Goal: Task Accomplishment & Management: Use online tool/utility

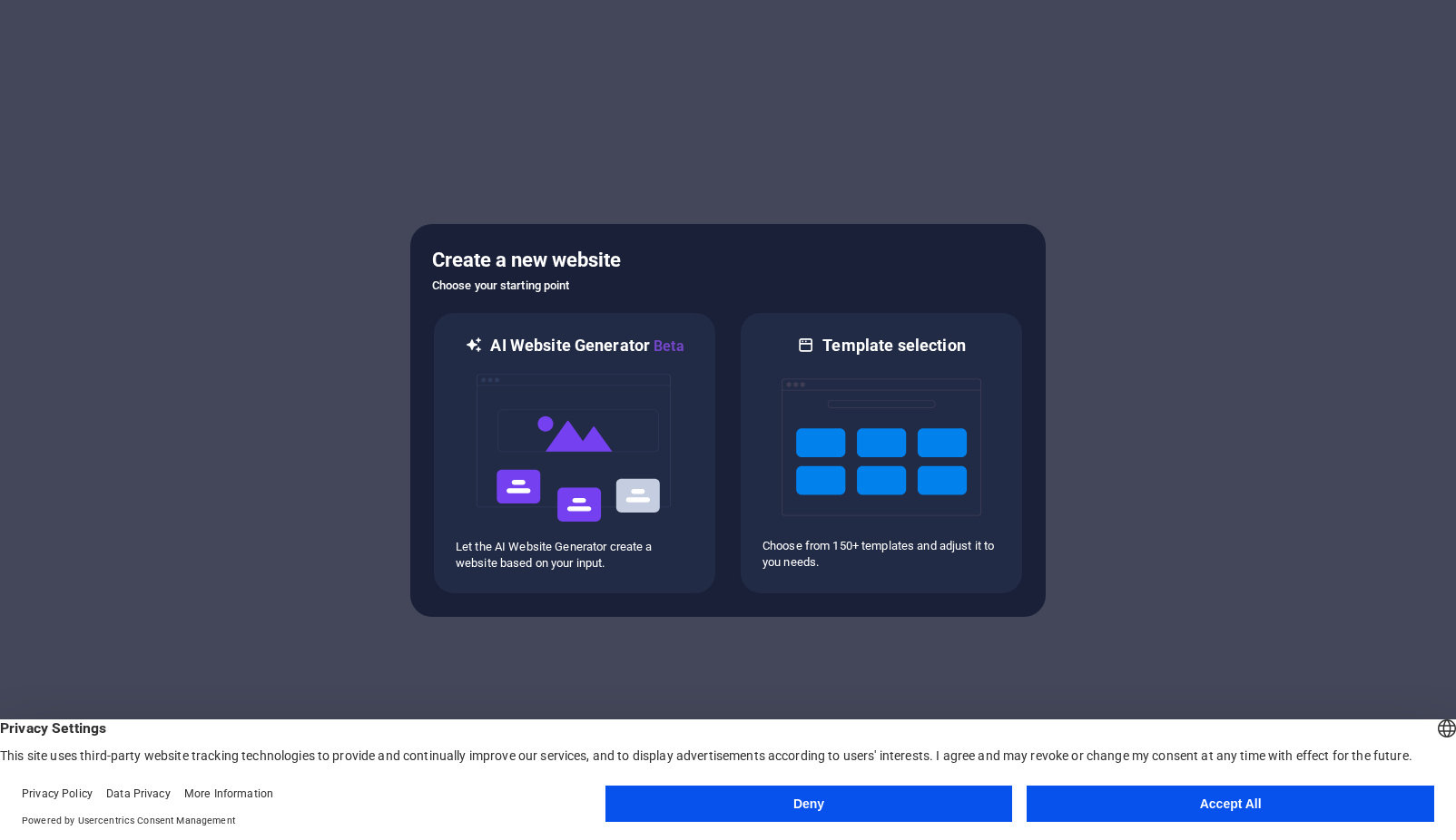
click at [1190, 806] on button "Accept All" at bounding box center [1230, 804] width 408 height 36
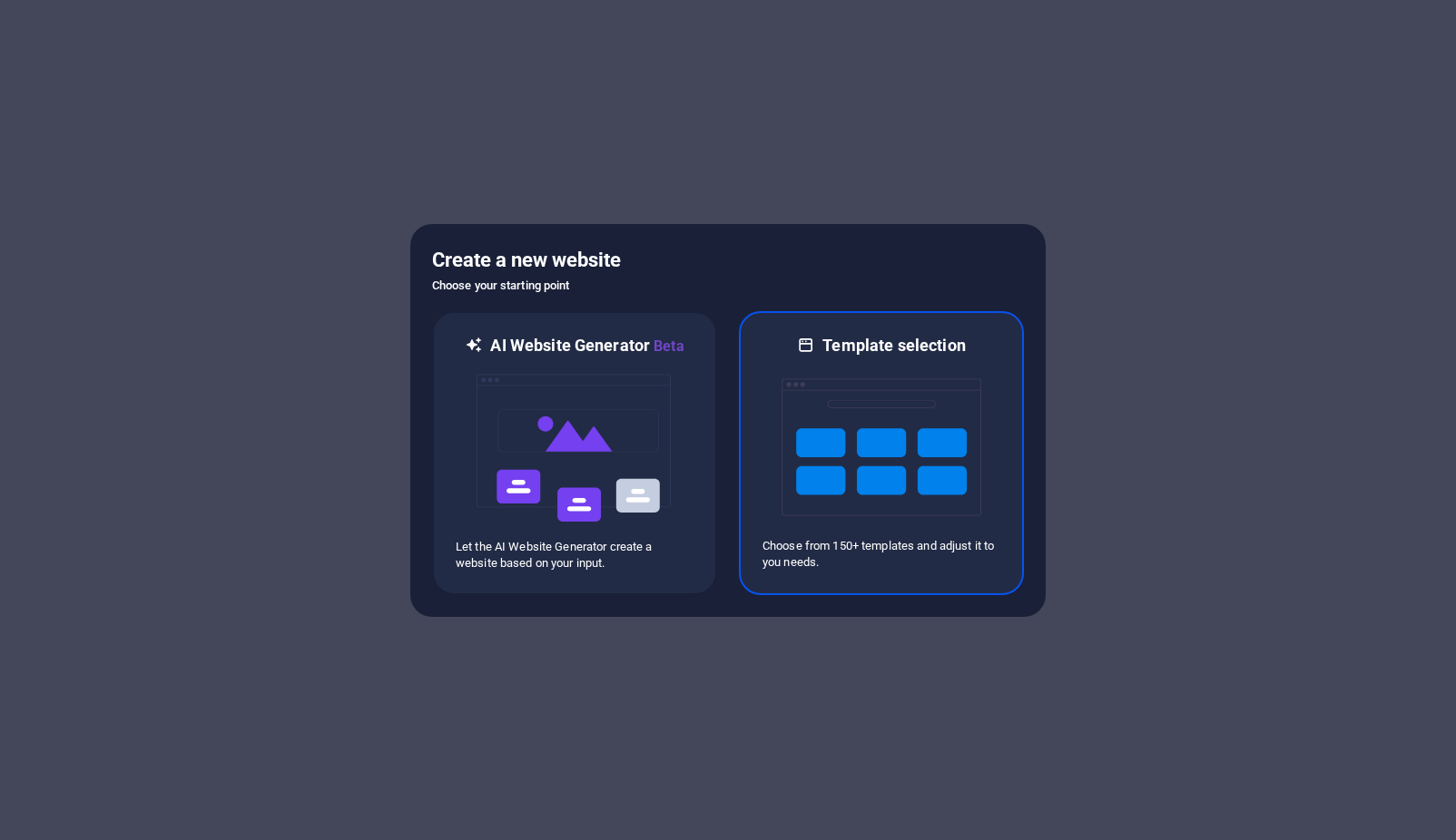
click at [850, 421] on img at bounding box center [881, 447] width 199 height 181
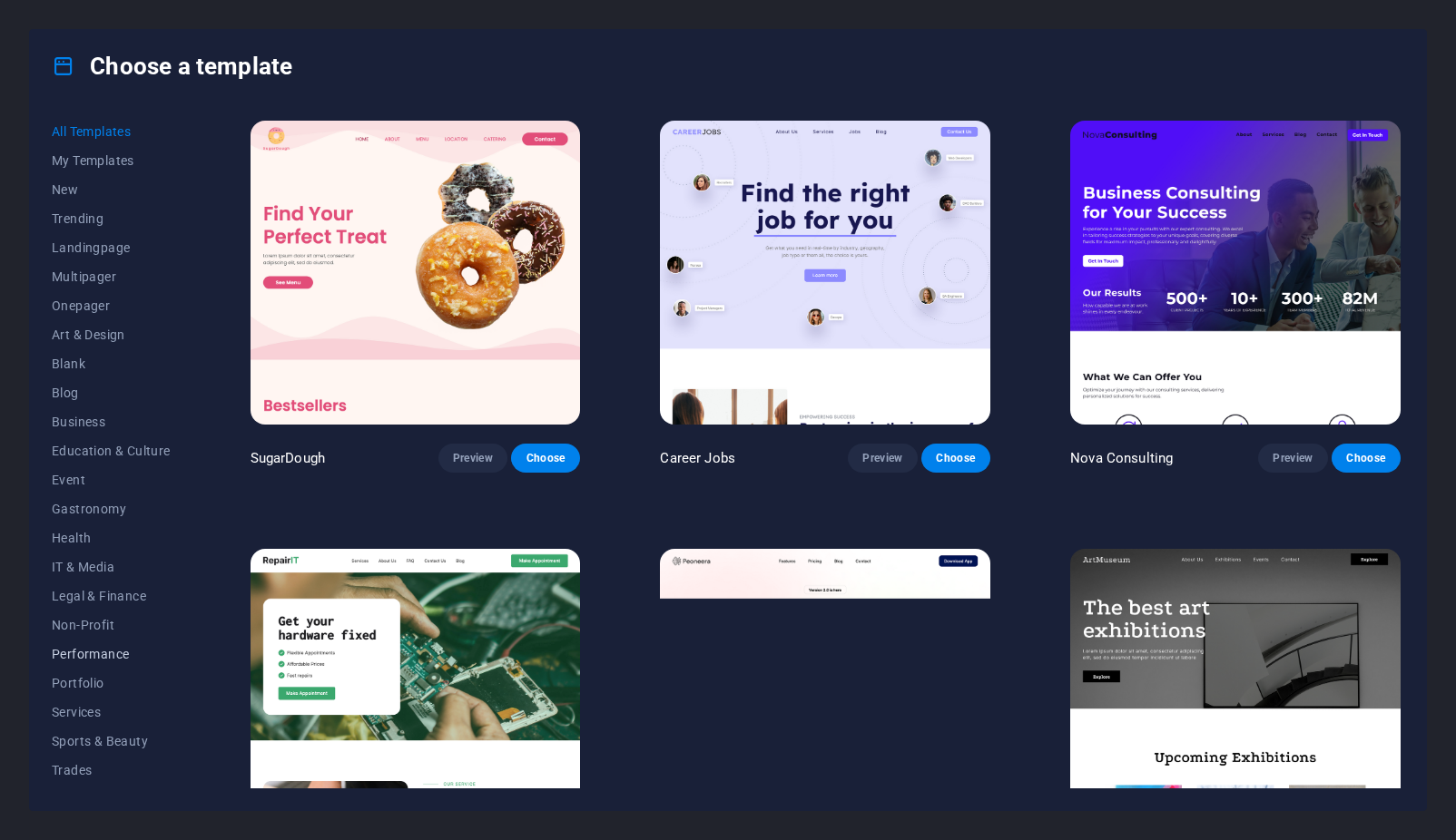
scroll to position [55, 0]
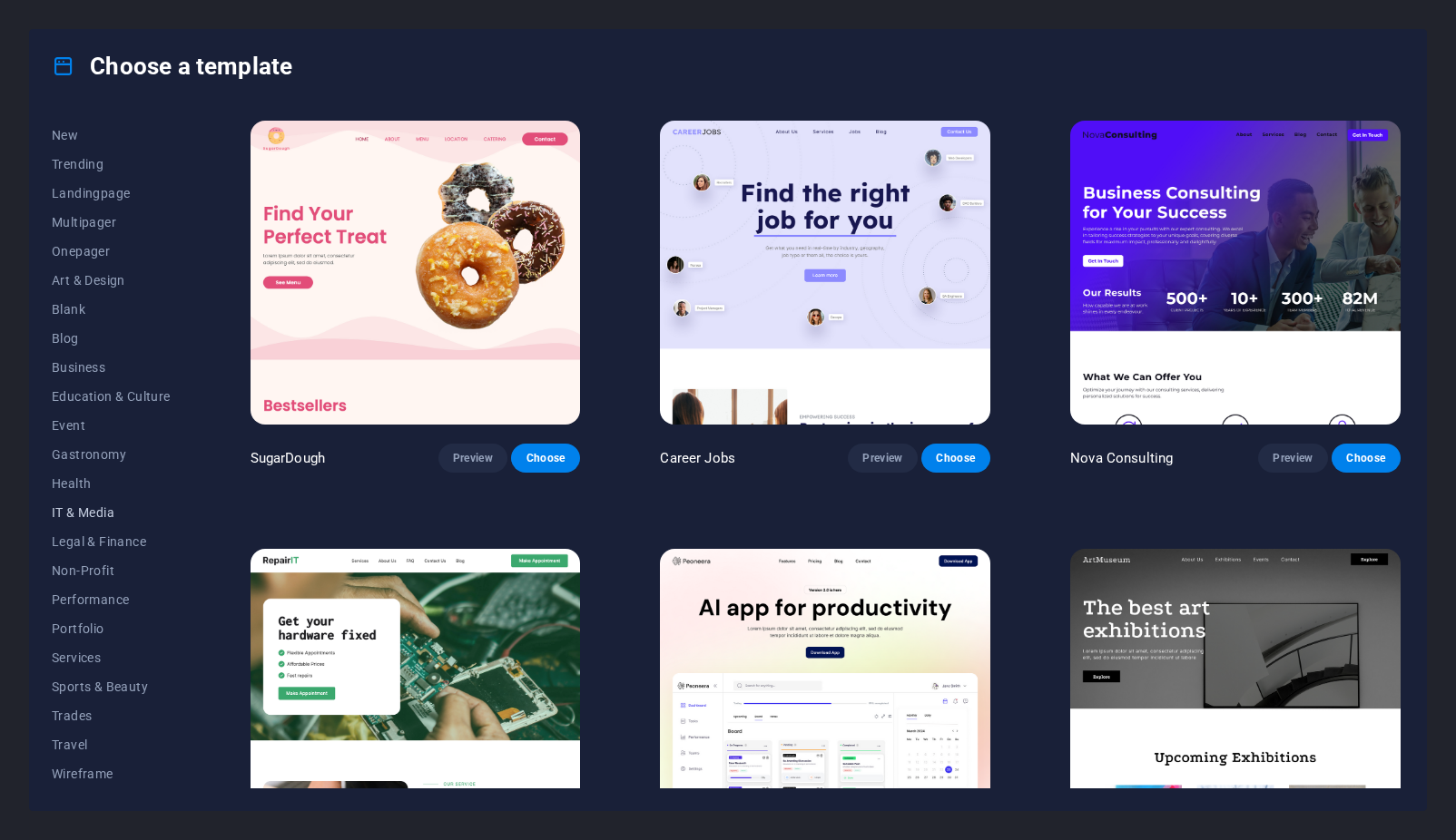
click at [65, 510] on span "IT & Media" at bounding box center [111, 512] width 119 height 15
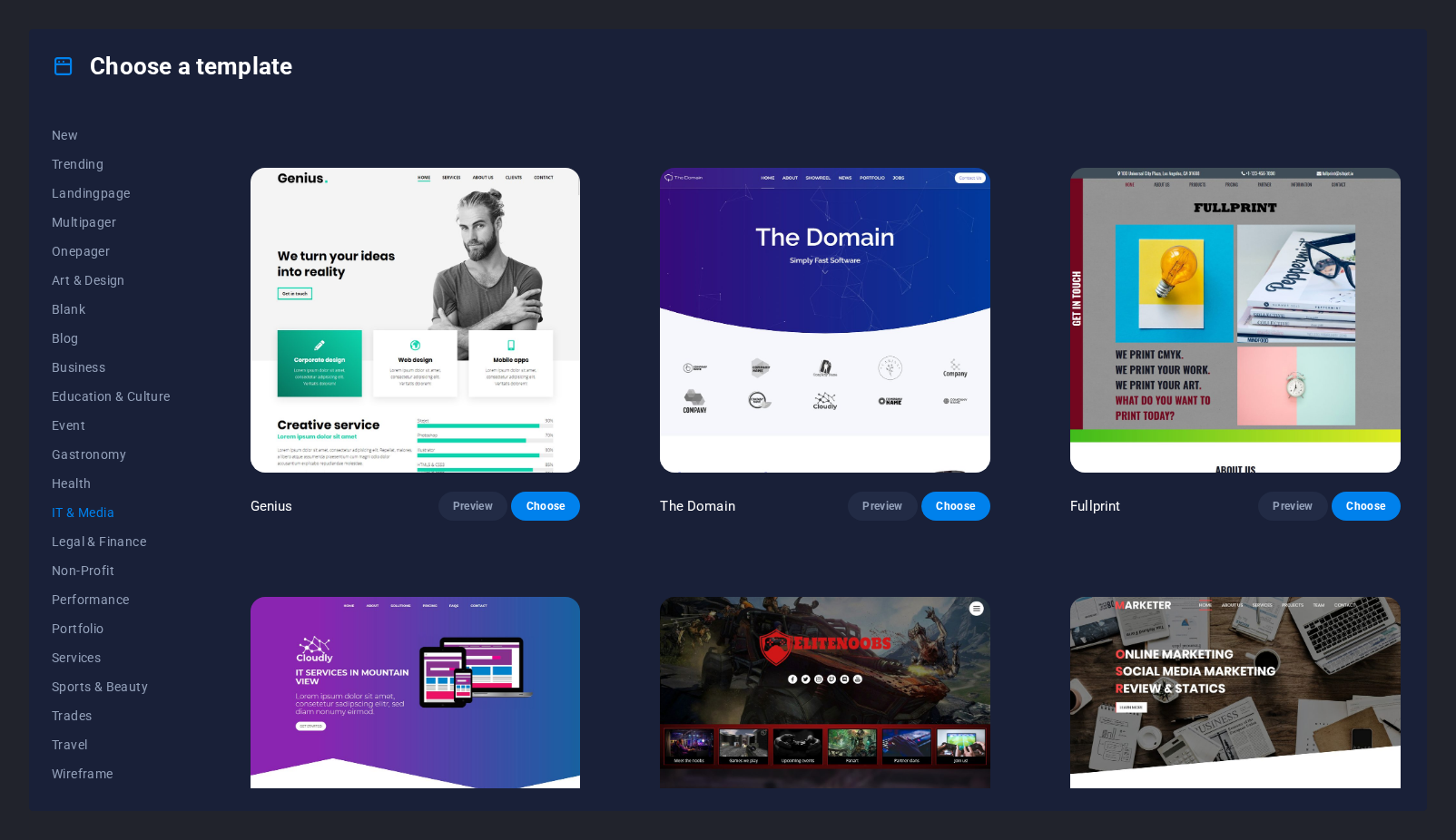
scroll to position [962, 0]
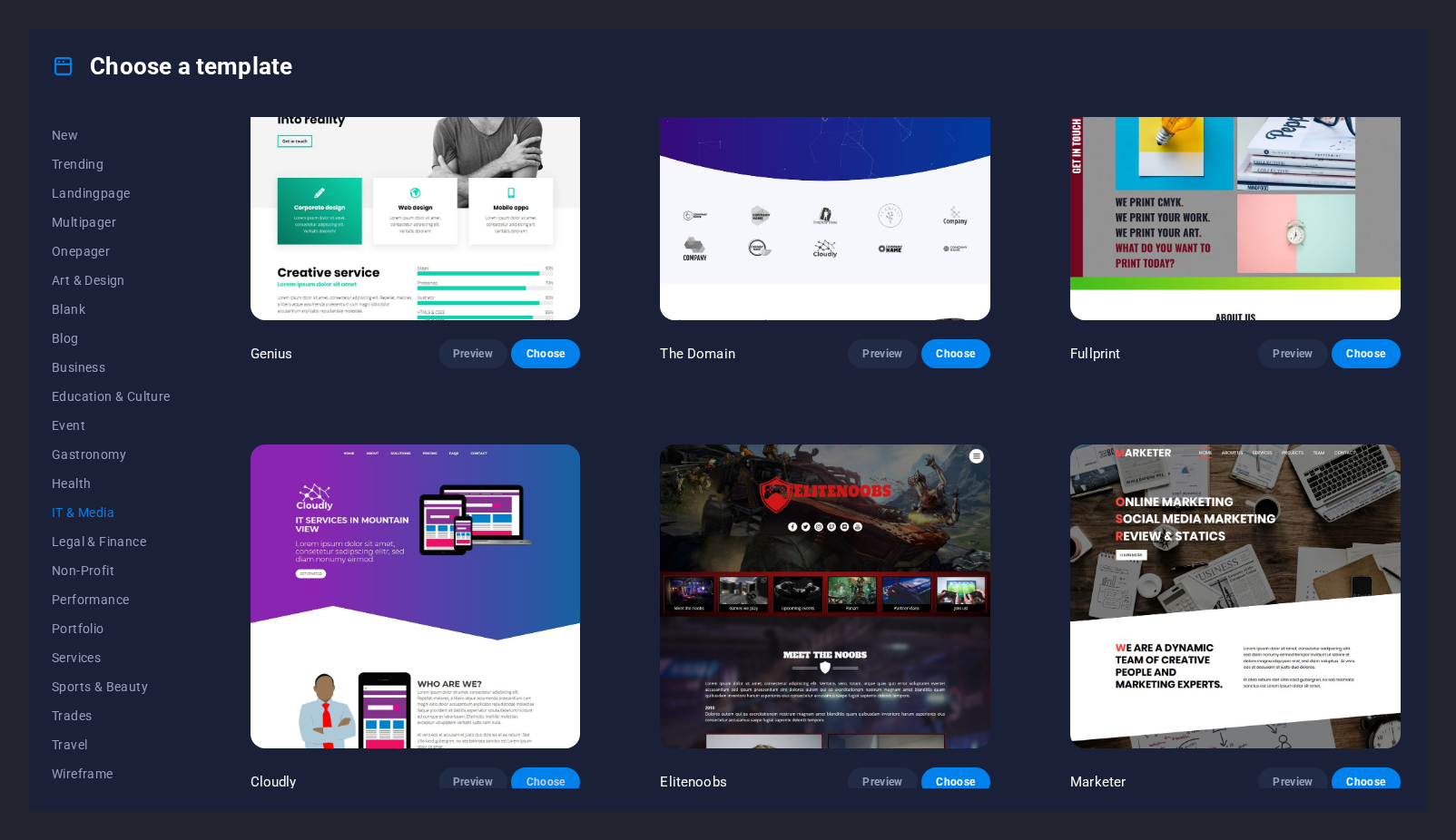
click at [539, 778] on span "Choose" at bounding box center [545, 782] width 40 height 15
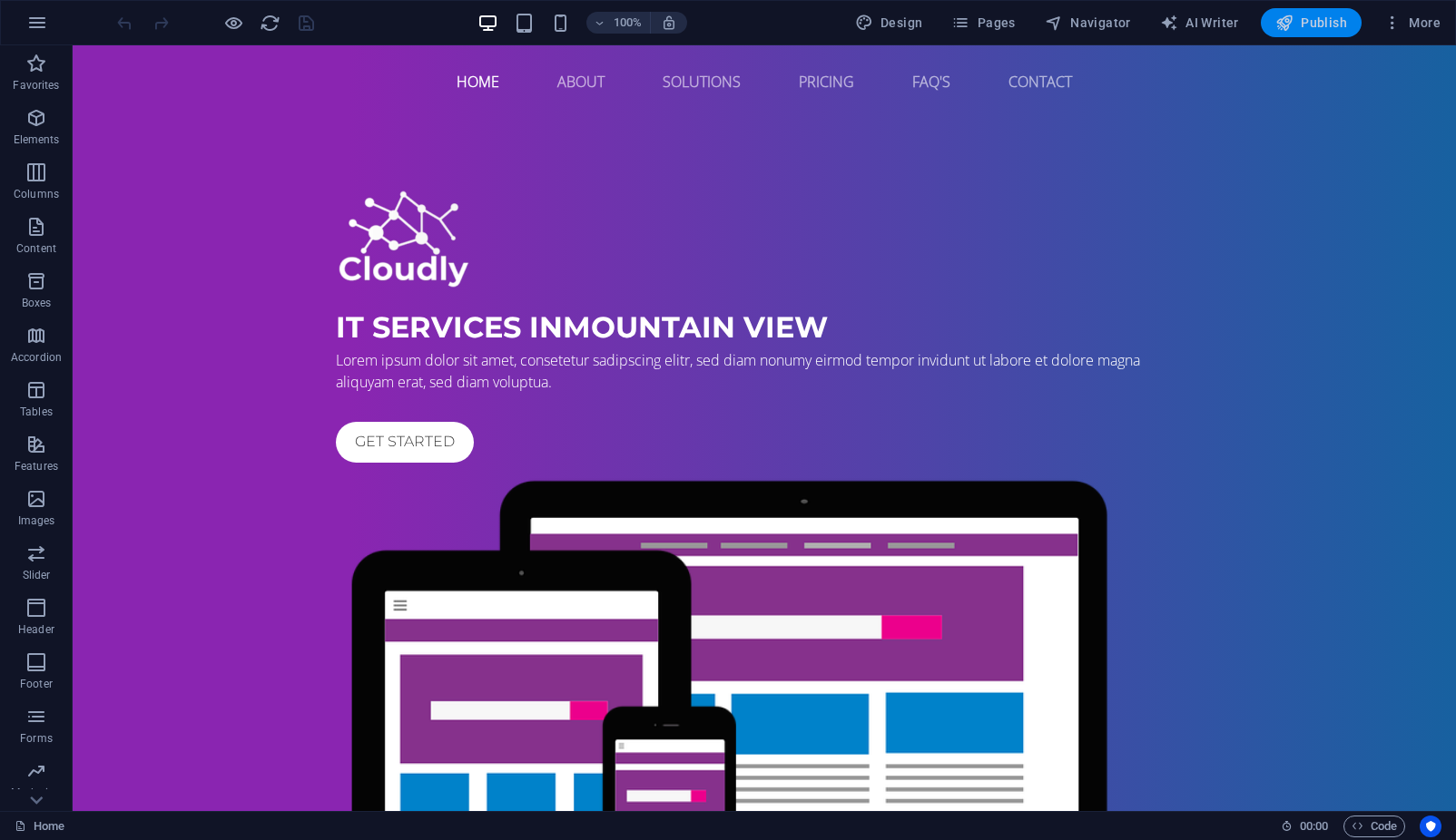
click at [1337, 25] on span "Publish" at bounding box center [1310, 23] width 72 height 18
